Goal: Task Accomplishment & Management: Complete application form

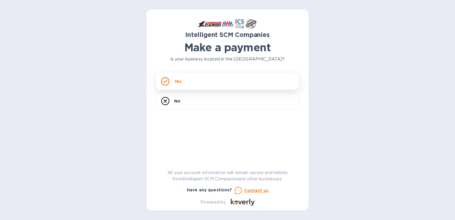
click at [193, 85] on div "Yes" at bounding box center [227, 81] width 143 height 17
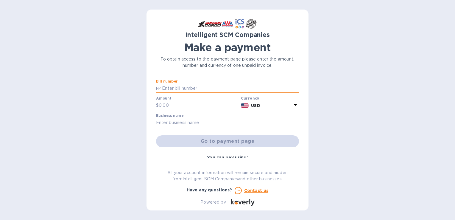
paste input "MAEU255443935"
type input "MAEU255443935"
click at [186, 105] on input "text" at bounding box center [199, 105] width 80 height 9
paste input "2,694.93"
type input "2,694.93"
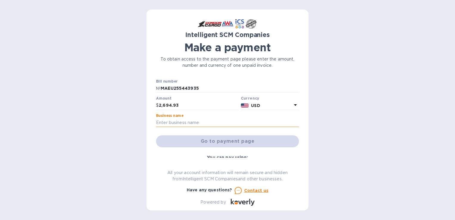
click at [210, 121] on input "text" at bounding box center [227, 122] width 143 height 9
paste input "TOTAL TRANSMISSIONS [GEOGRAPHIC_DATA]"
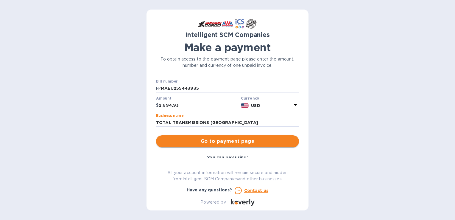
type input "TOTAL TRANSMISSIONS [GEOGRAPHIC_DATA]"
click at [210, 141] on span "Go to payment page" at bounding box center [227, 141] width 133 height 7
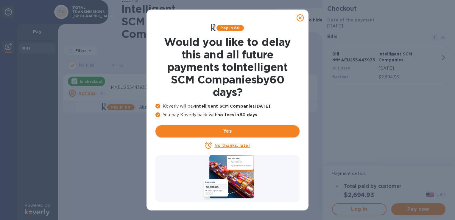
click at [223, 132] on span "Yes" at bounding box center [227, 130] width 135 height 7
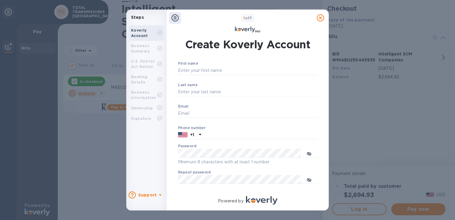
click at [347, 45] on div "Steps Koverly Account Business Summary U.S. Patriot Act Notice Banking Details …" at bounding box center [227, 110] width 455 height 220
click at [218, 70] on input "First name" at bounding box center [247, 70] width 139 height 9
type input "[PERSON_NAME]"
type input "Cugnetto"
type input "[EMAIL_ADDRESS][DOMAIN_NAME]"
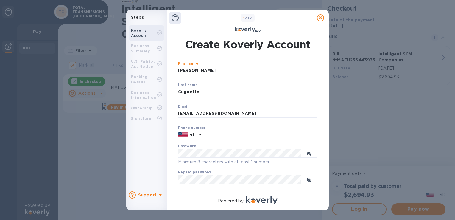
click at [215, 133] on input "text" at bounding box center [261, 134] width 114 height 9
click at [199, 135] on icon at bounding box center [200, 134] width 7 height 7
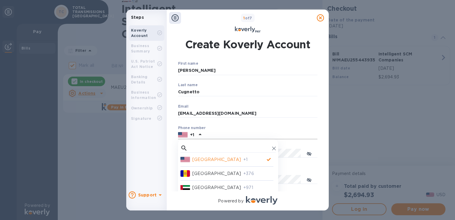
click at [337, 44] on div "Steps Koverly Account Business Summary U.S. Patriot Act Notice Banking Details …" at bounding box center [227, 110] width 455 height 220
